Goal: Task Accomplishment & Management: Manage account settings

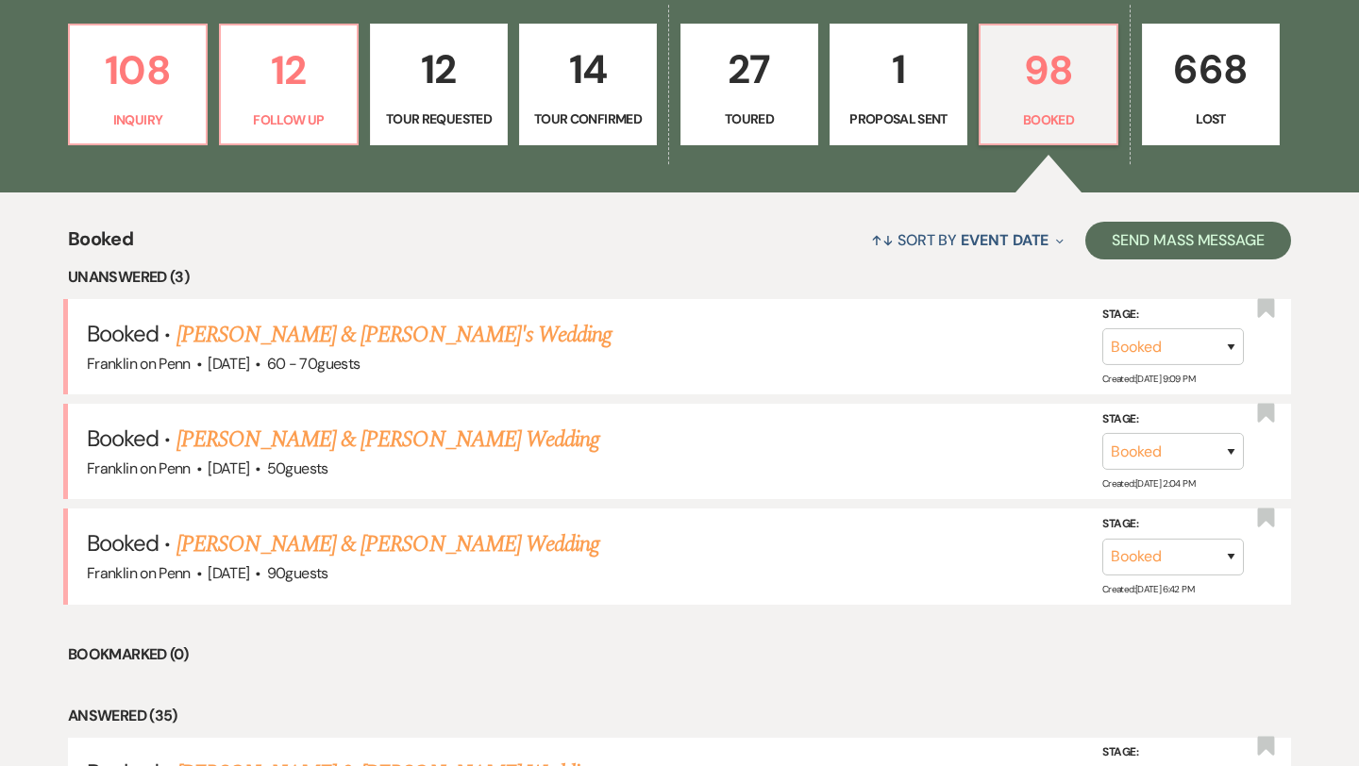
click at [609, 76] on p "14" at bounding box center [587, 69] width 113 height 63
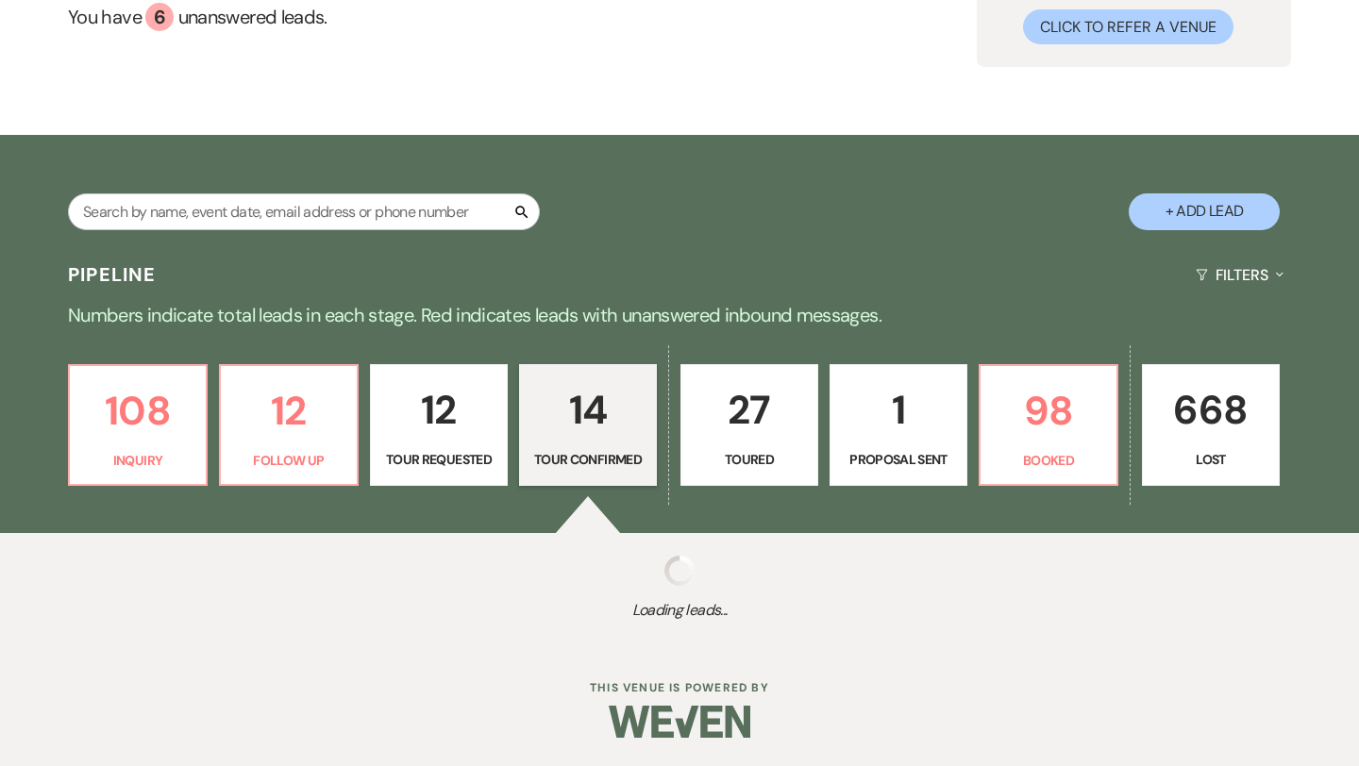
scroll to position [195, 0]
select select "4"
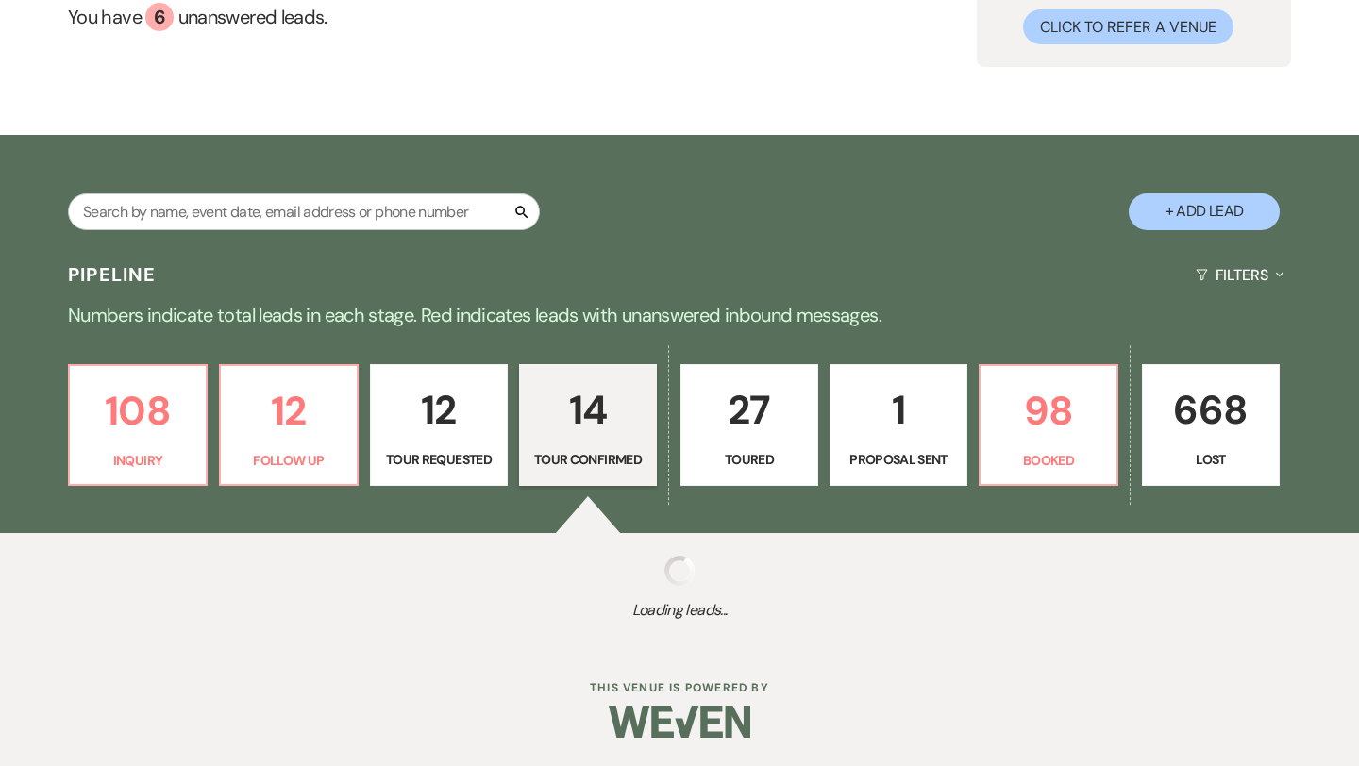
select select "4"
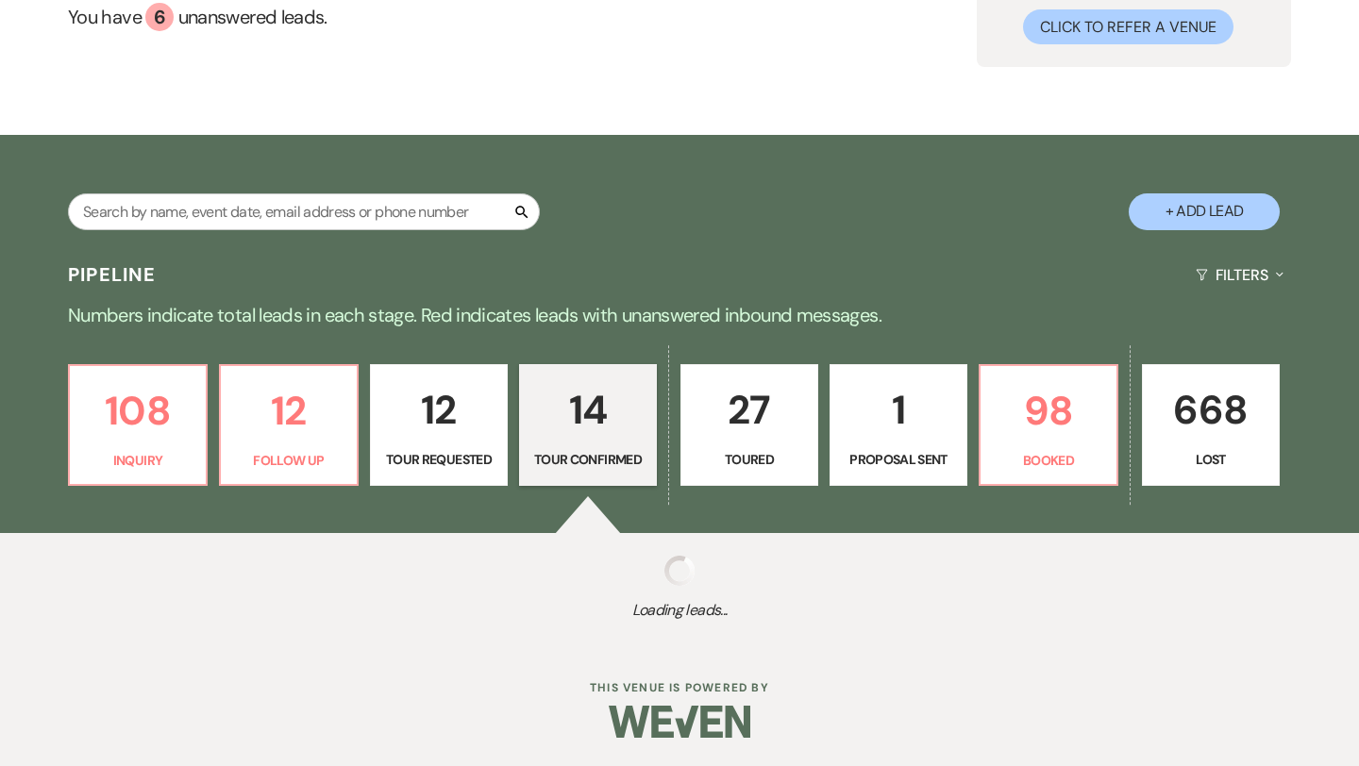
select select "4"
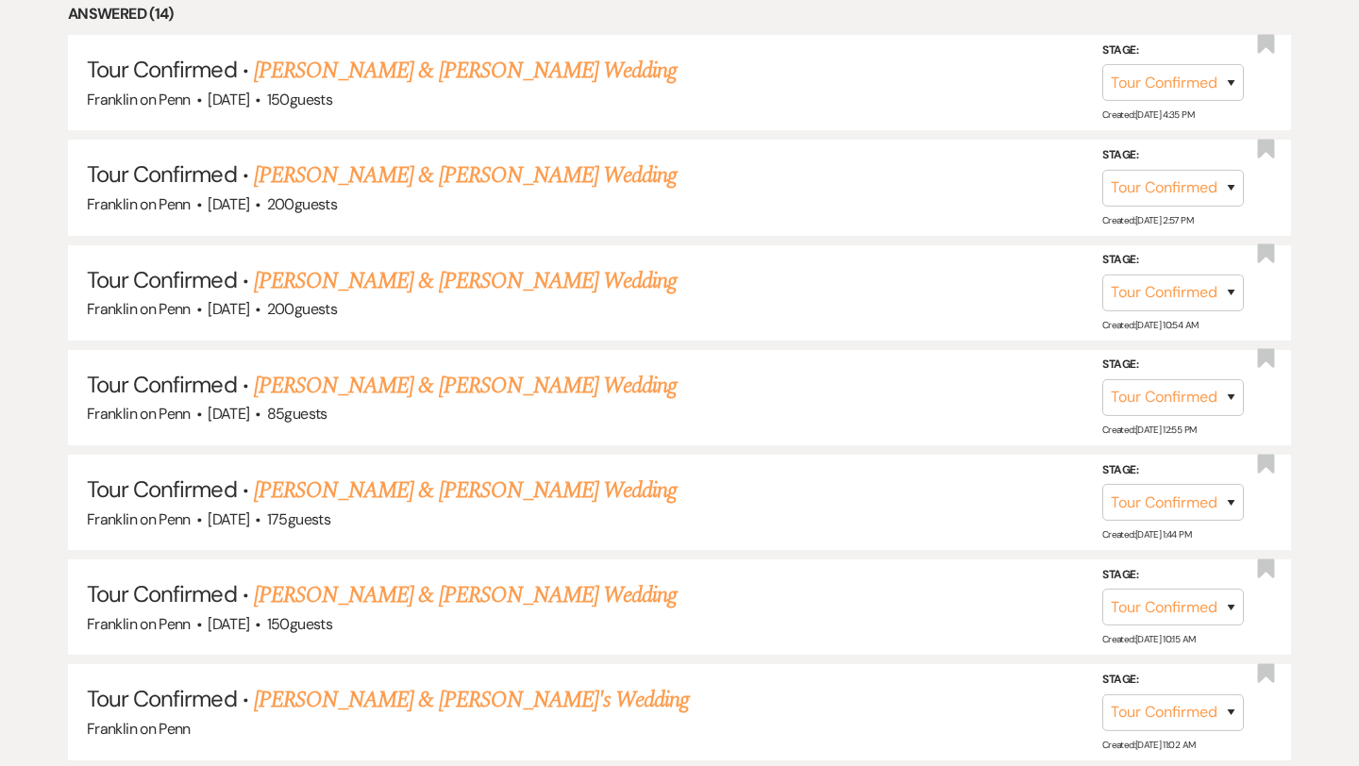
scroll to position [907, 0]
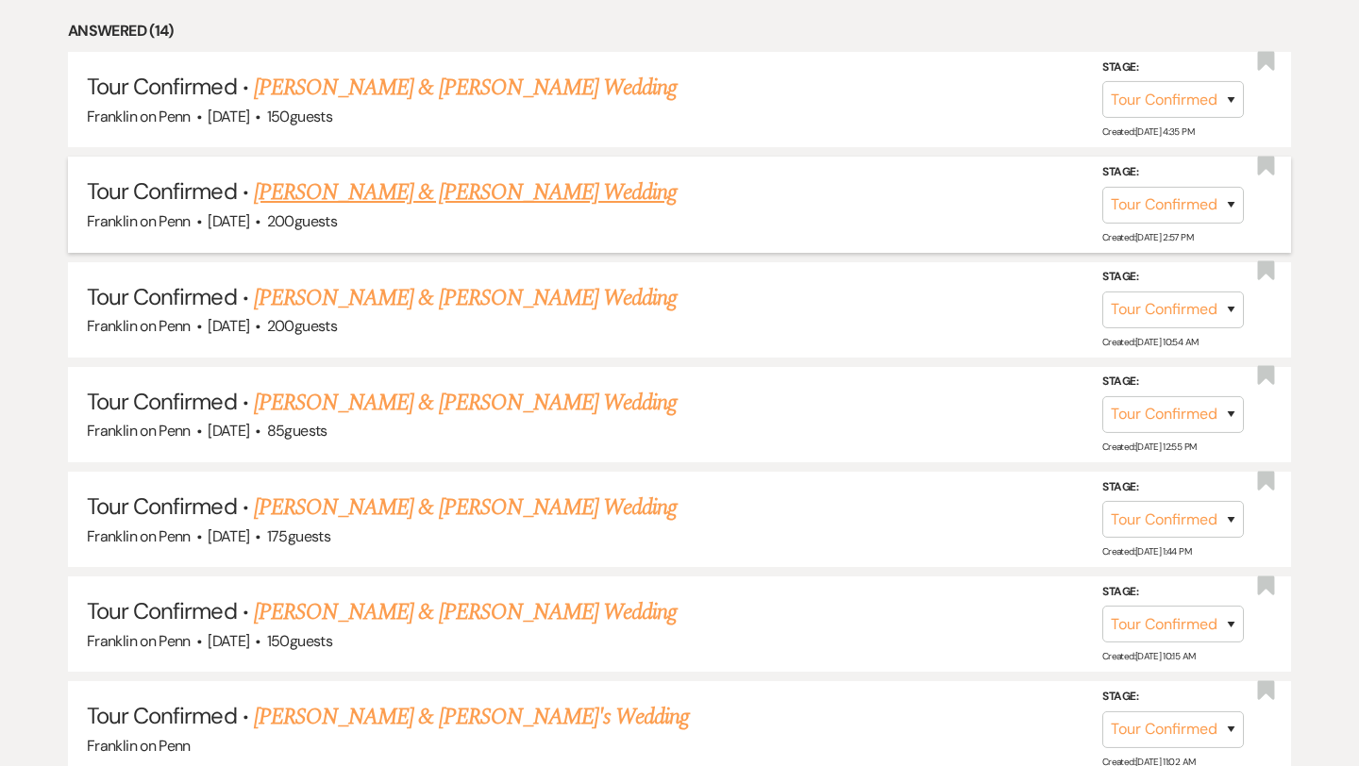
click at [564, 195] on link "[PERSON_NAME] & [PERSON_NAME] Wedding" at bounding box center [465, 193] width 423 height 34
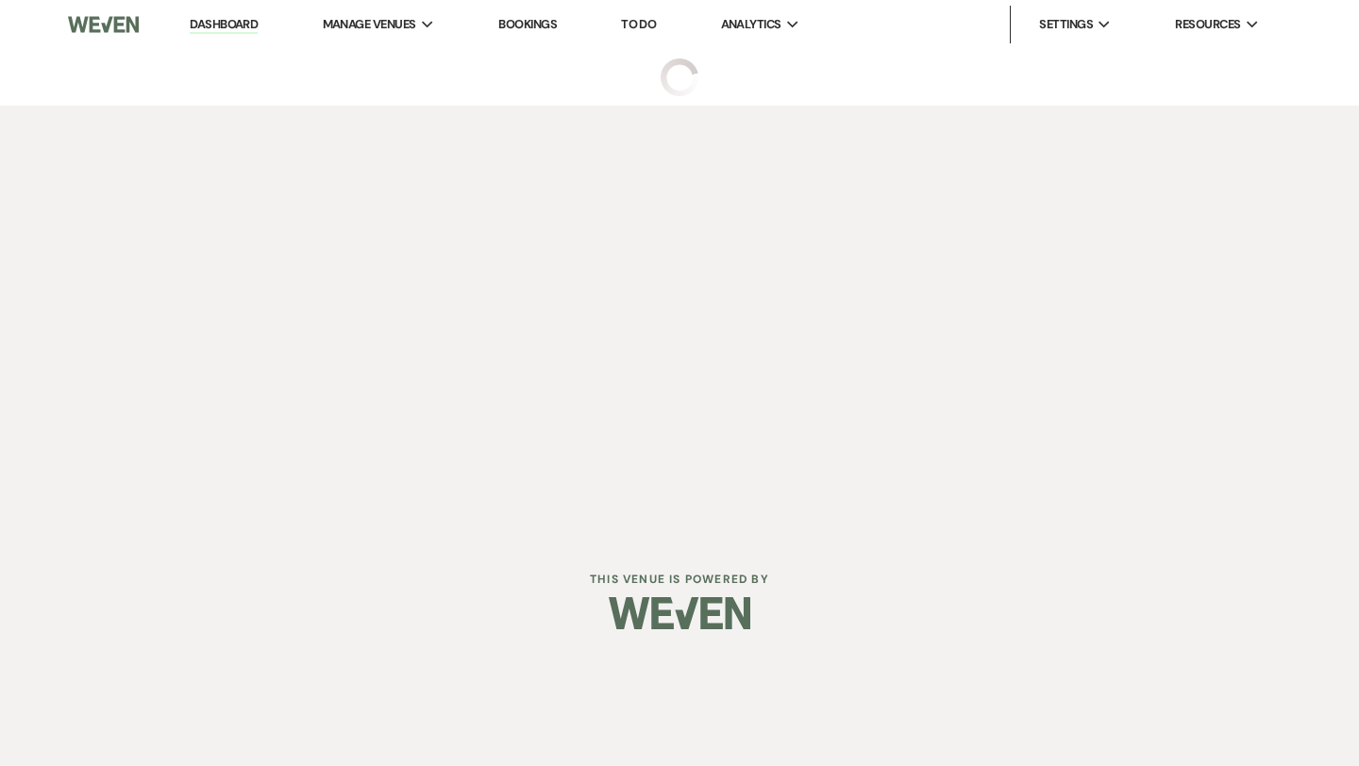
select select "4"
select select "5"
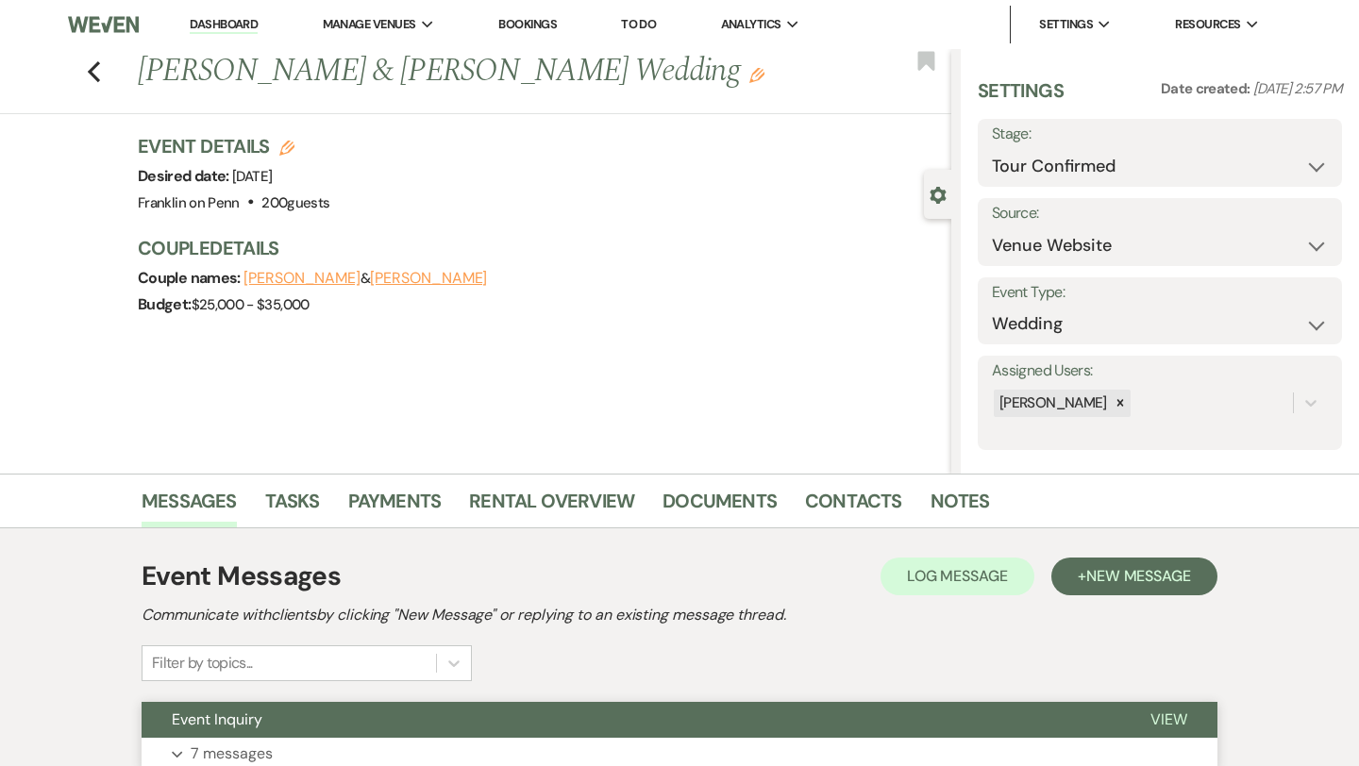
scroll to position [153, 0]
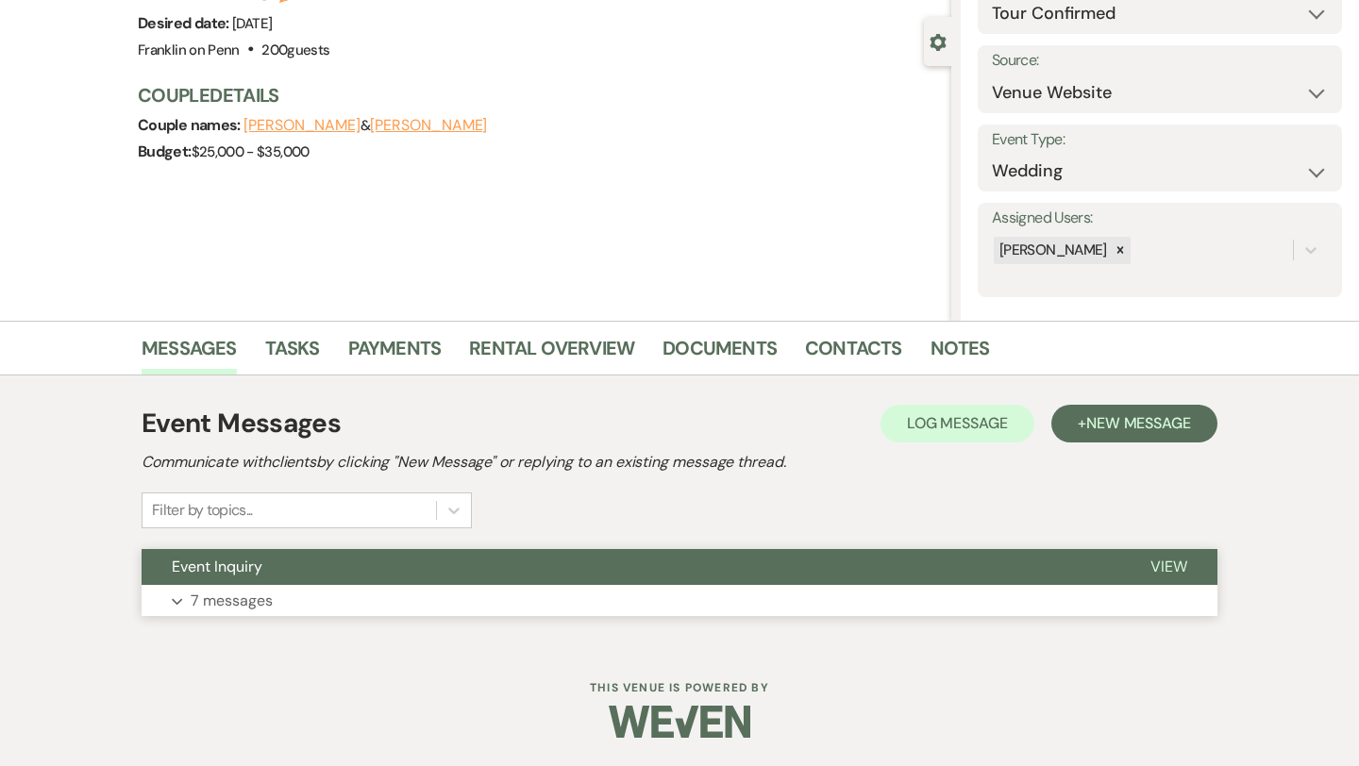
click at [1163, 562] on span "View" at bounding box center [1169, 567] width 37 height 20
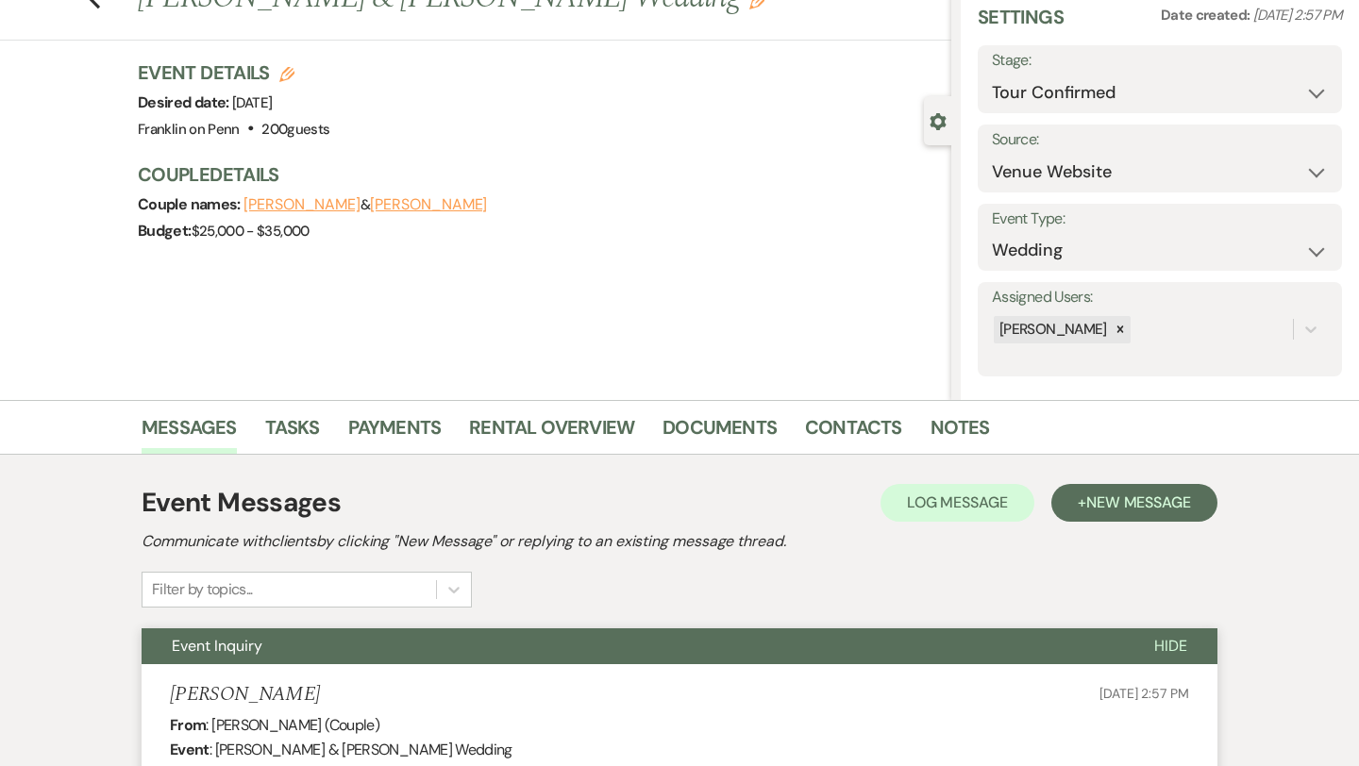
scroll to position [0, 0]
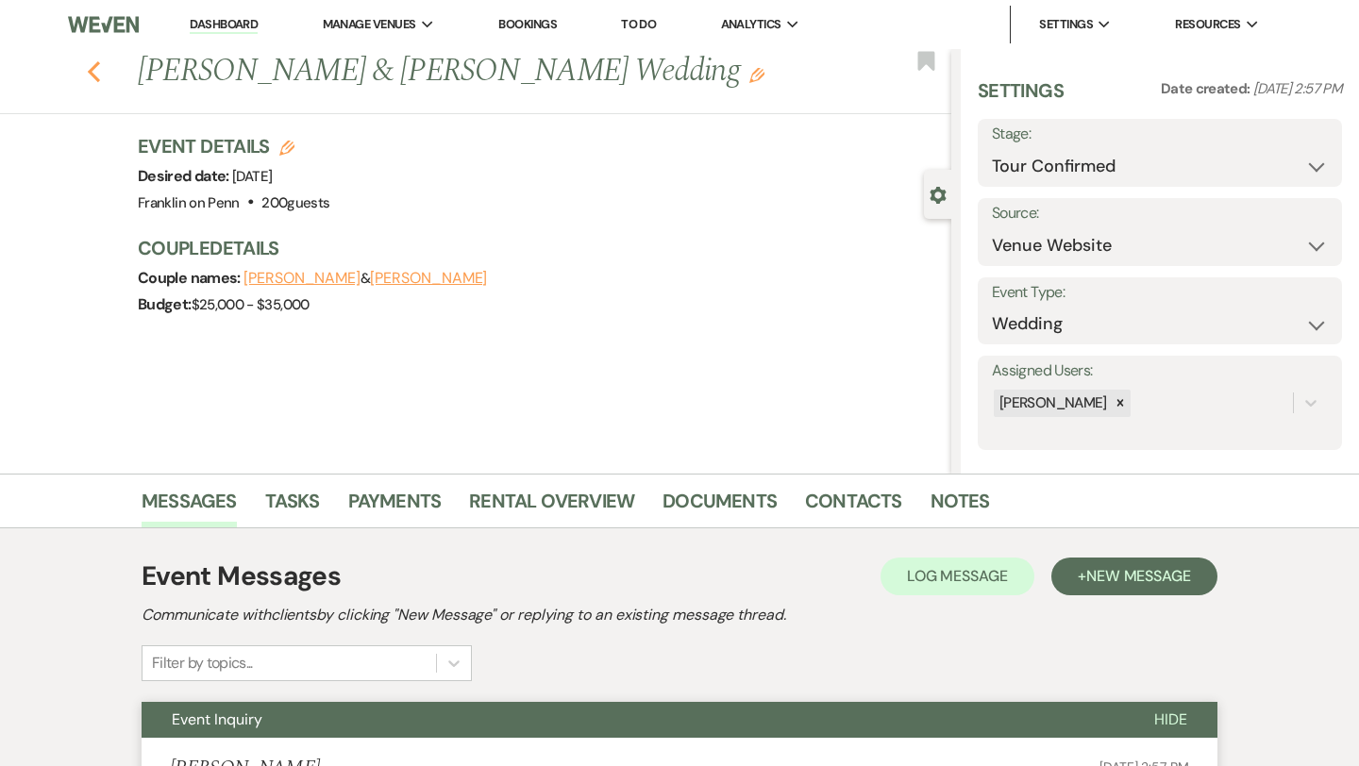
click at [95, 72] on icon "Previous" at bounding box center [94, 71] width 14 height 23
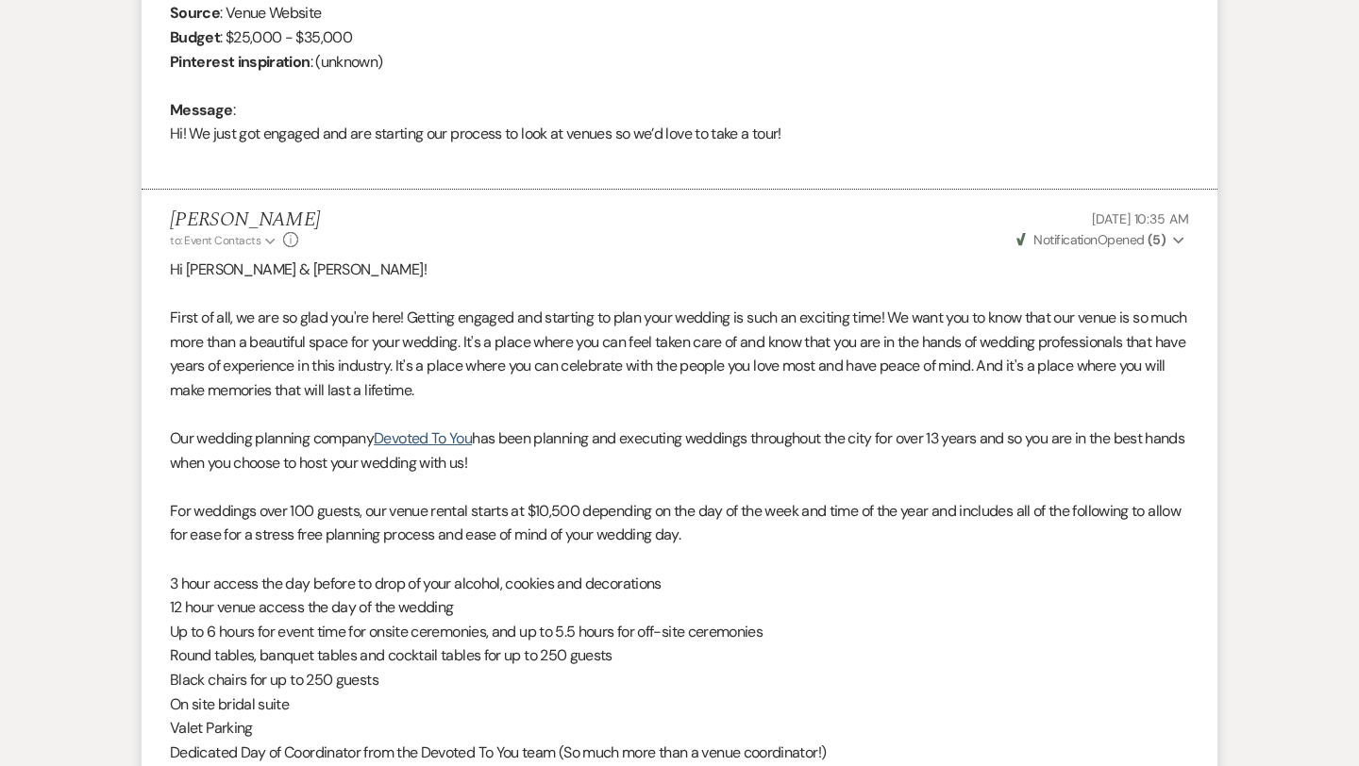
select select "4"
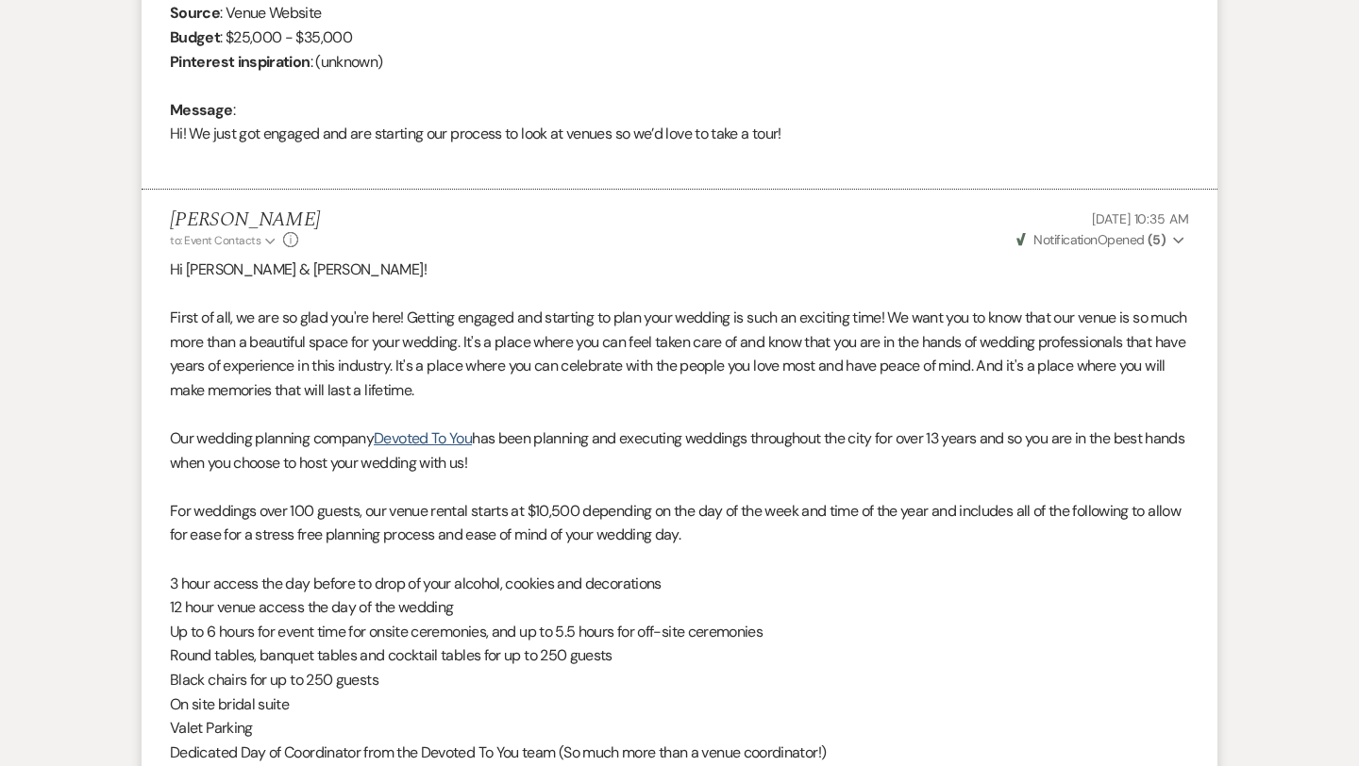
select select "4"
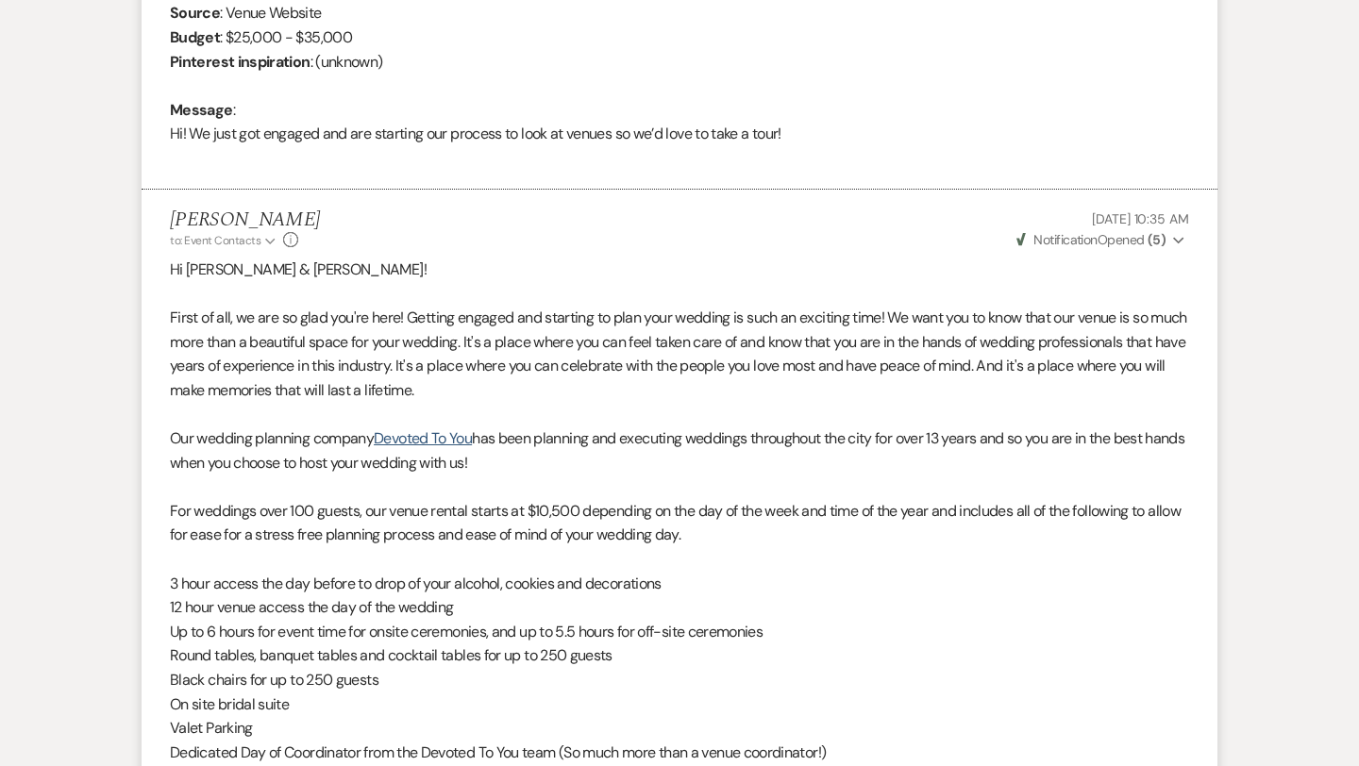
select select "4"
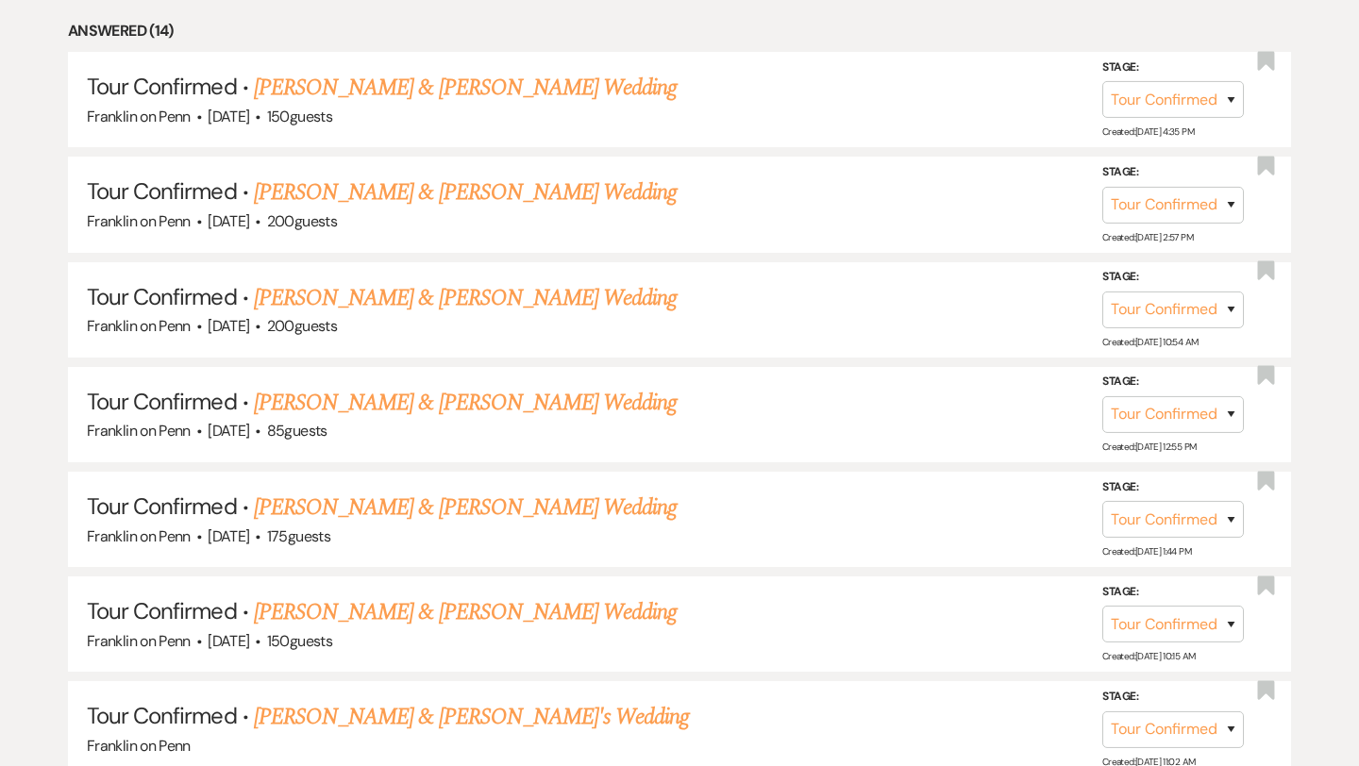
scroll to position [0, 0]
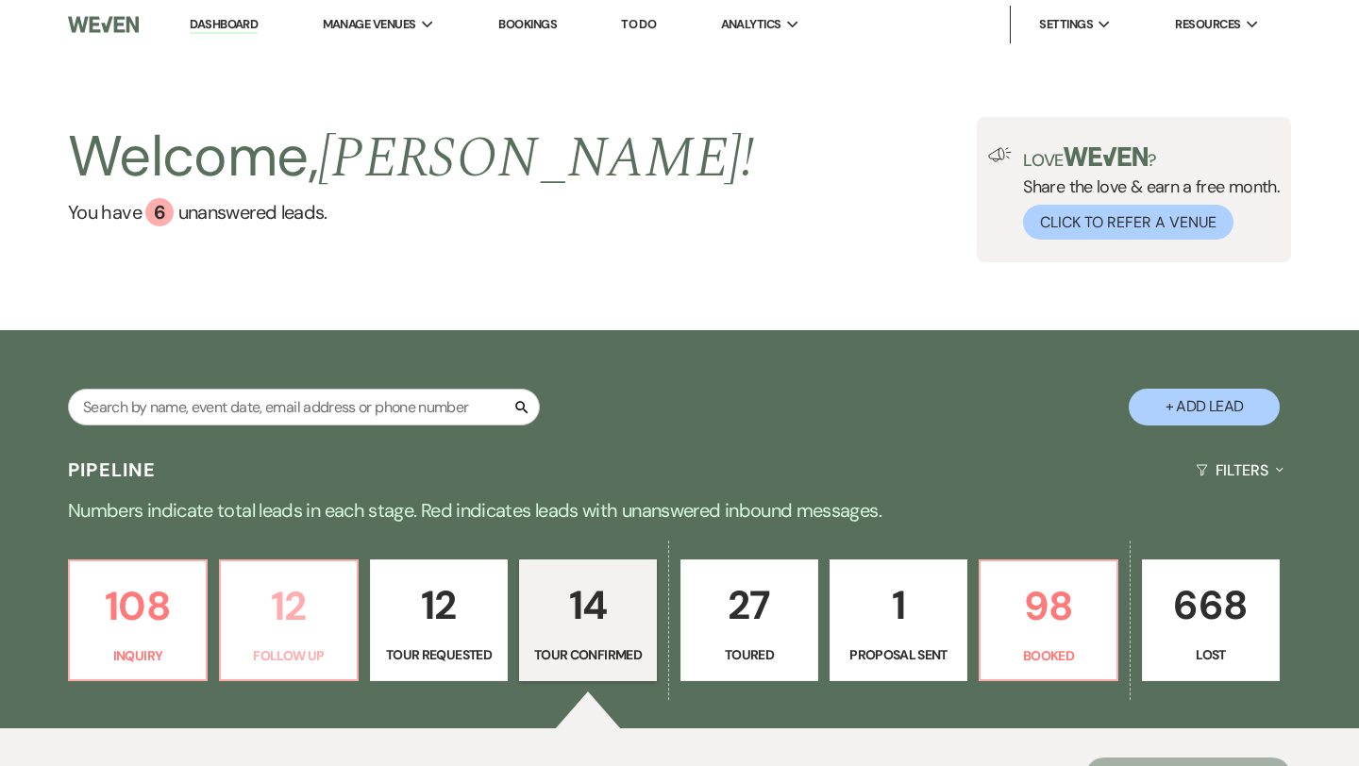
click at [275, 623] on p "12" at bounding box center [288, 606] width 113 height 63
select select "9"
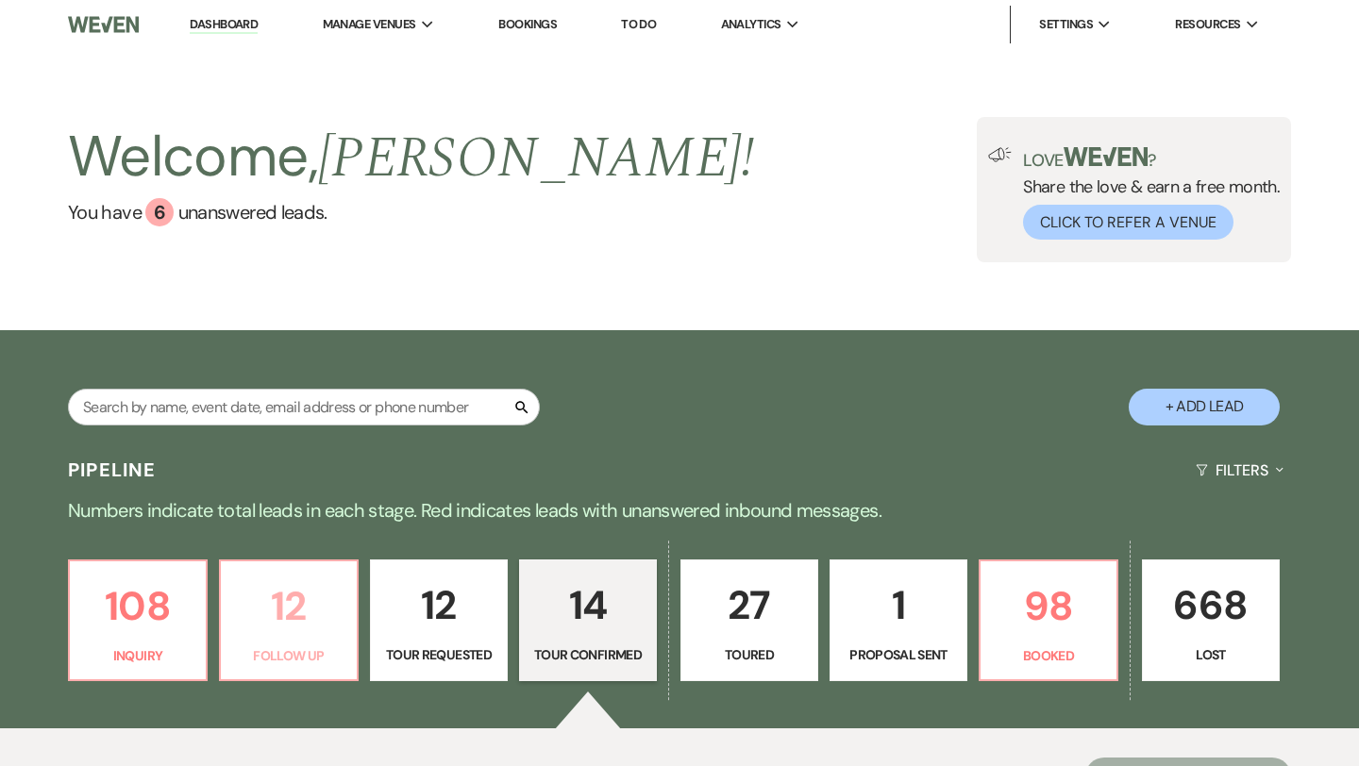
select select "9"
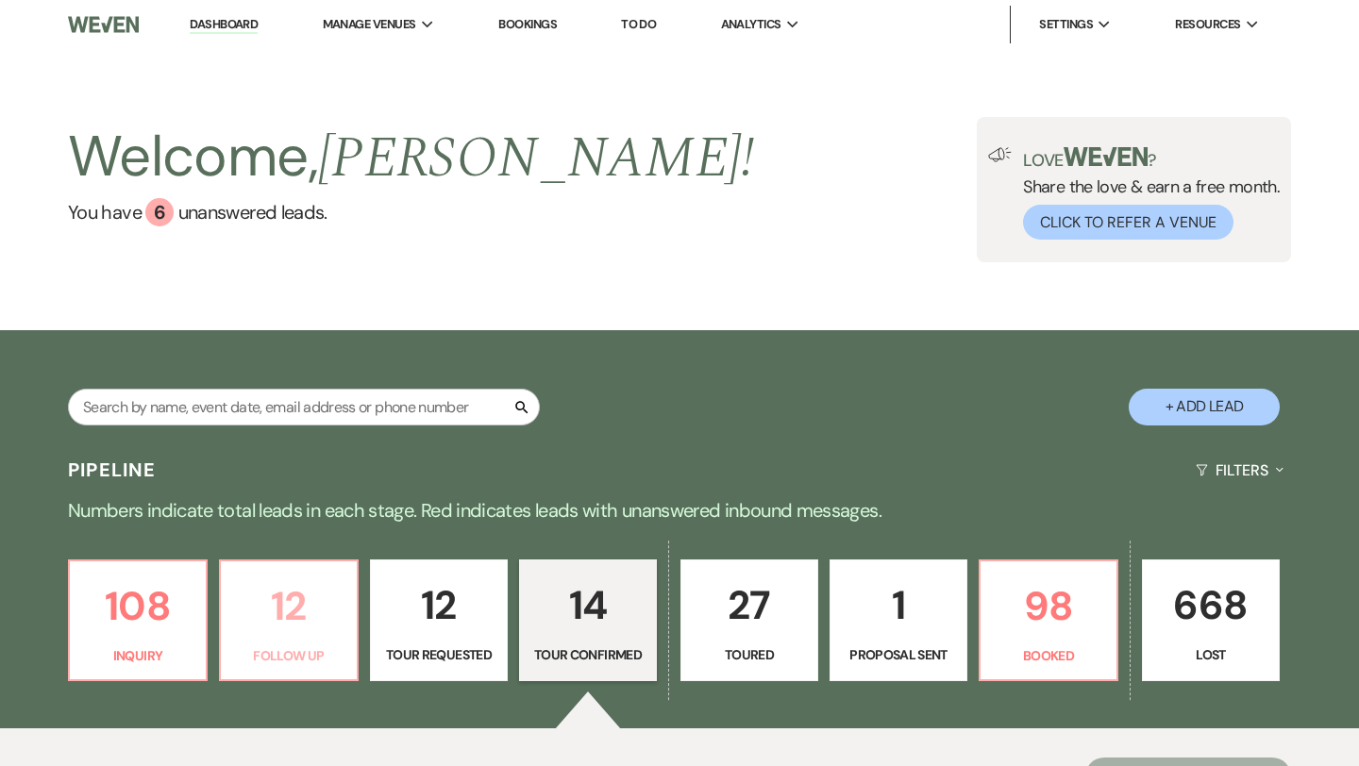
select select "9"
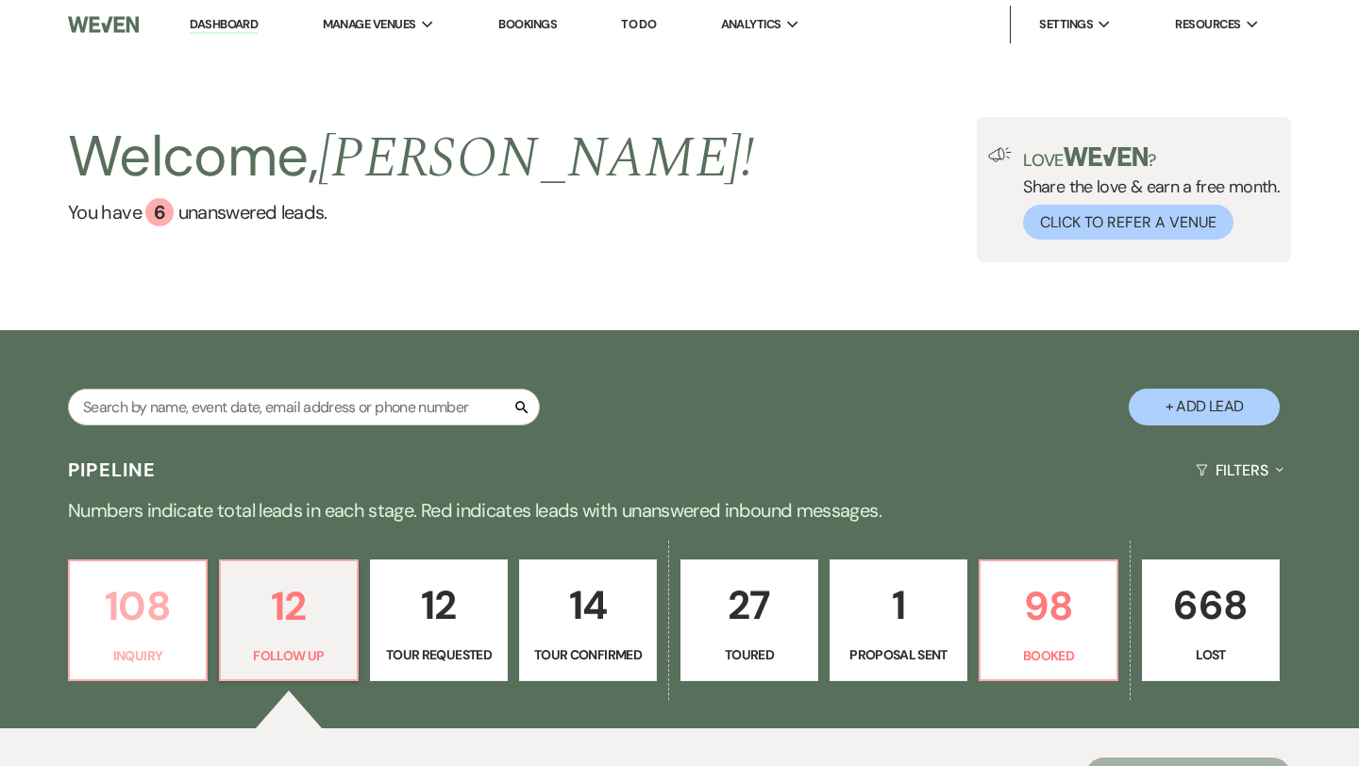
click at [125, 608] on p "108" at bounding box center [137, 606] width 113 height 63
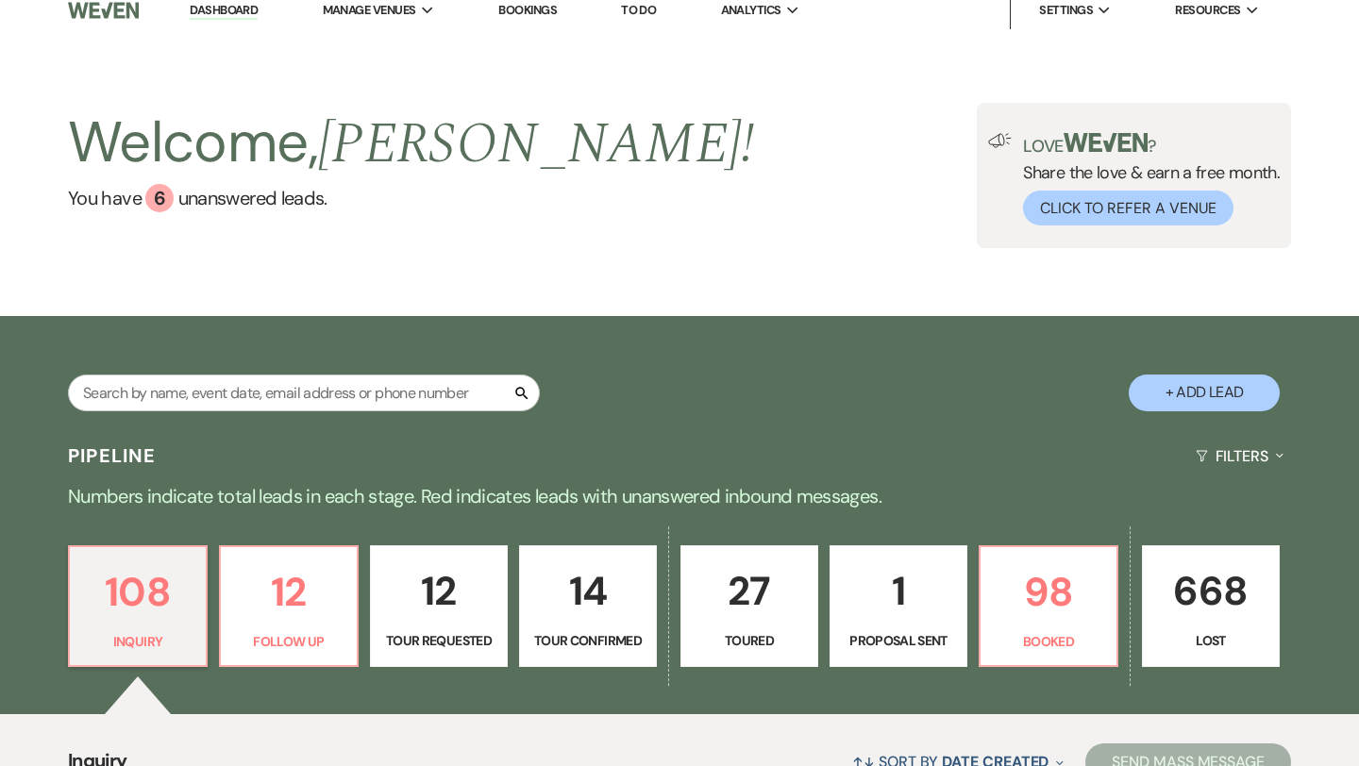
scroll to position [2, 0]
